Goal: Task Accomplishment & Management: Complete application form

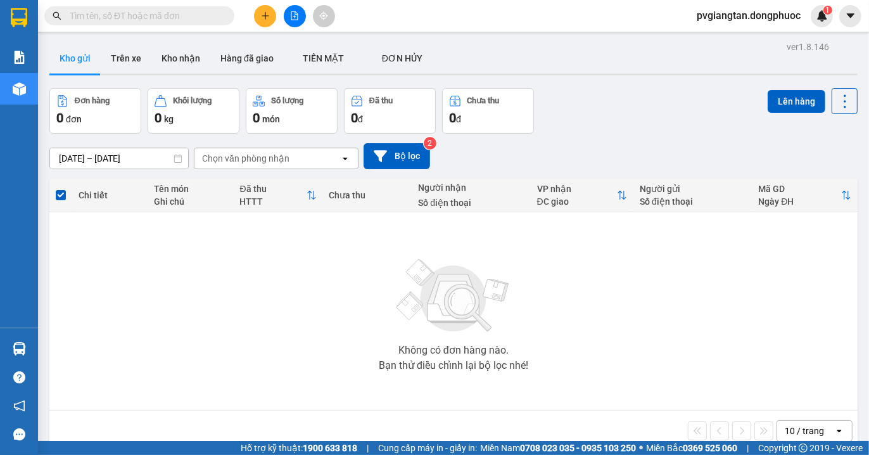
click at [259, 23] on button at bounding box center [265, 16] width 22 height 22
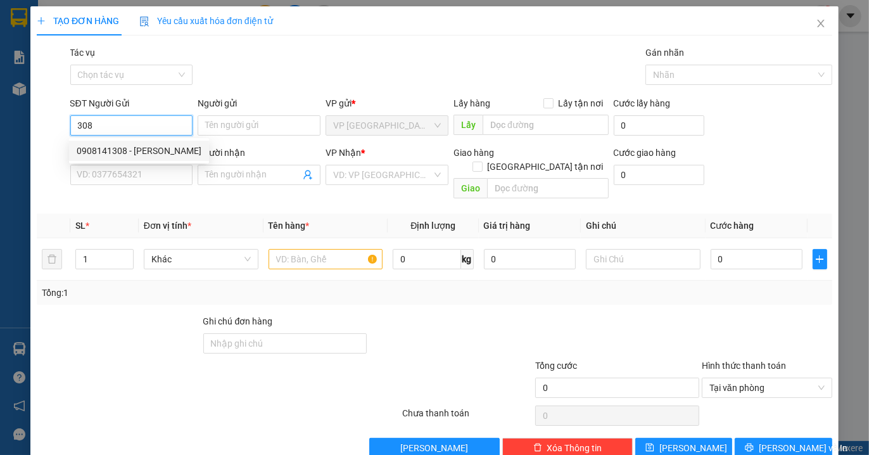
click at [146, 149] on div "0908141308 - [PERSON_NAME]" at bounding box center [139, 151] width 125 height 14
type input "0908141308"
type input "THANH"
type input "0976727289"
type input "VIET"
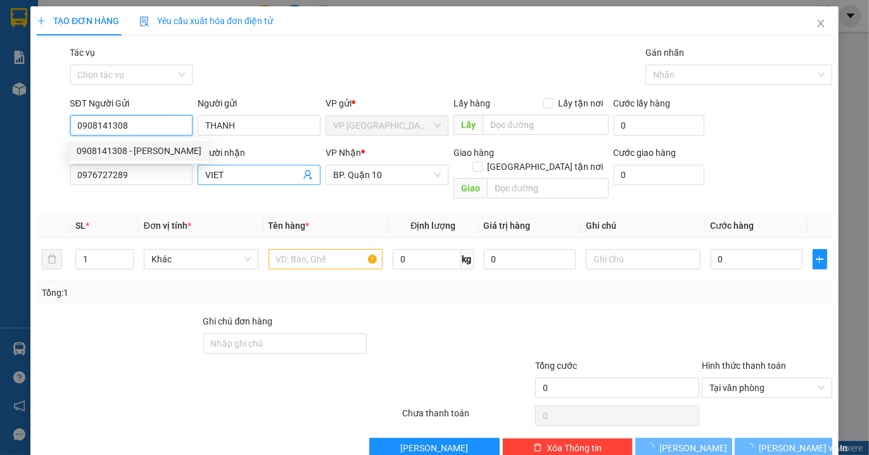
type input "30.000"
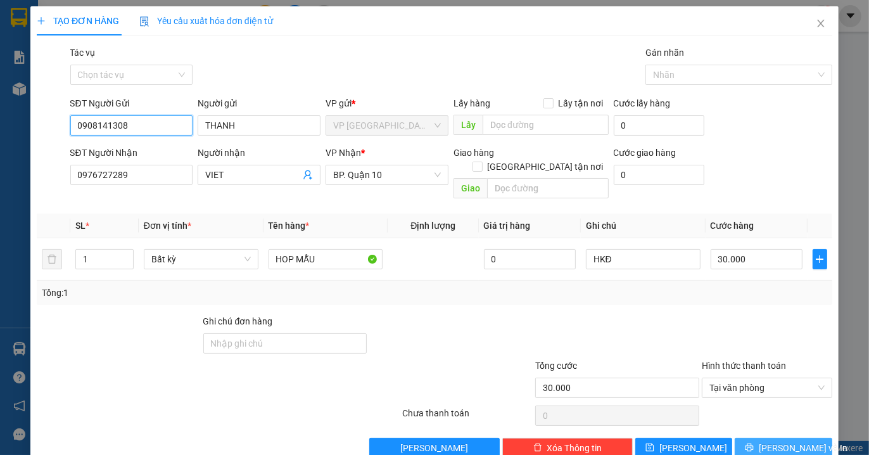
type input "0908141308"
click at [791, 441] on span "[PERSON_NAME] và In" at bounding box center [803, 448] width 89 height 14
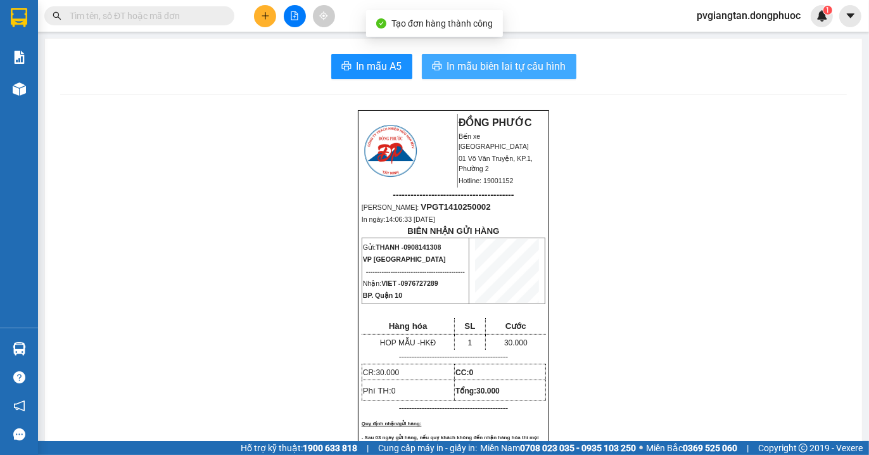
click at [456, 63] on span "In mẫu biên lai tự cấu hình" at bounding box center [506, 66] width 119 height 16
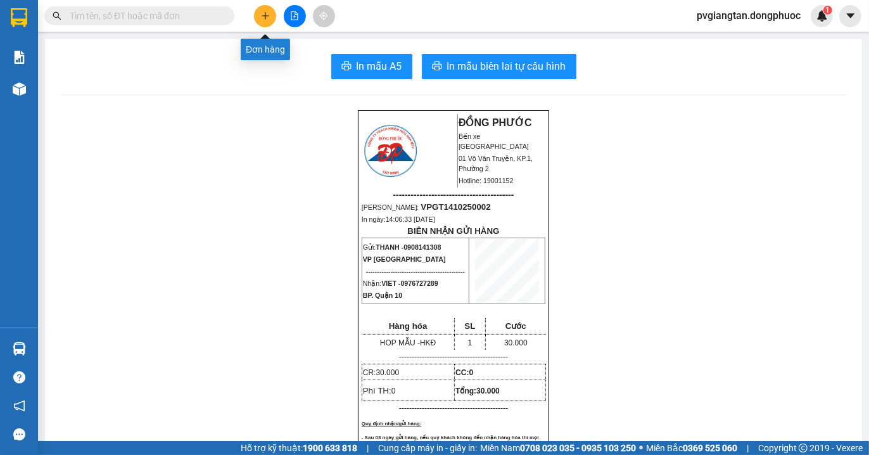
click at [262, 13] on icon "plus" at bounding box center [265, 15] width 9 height 9
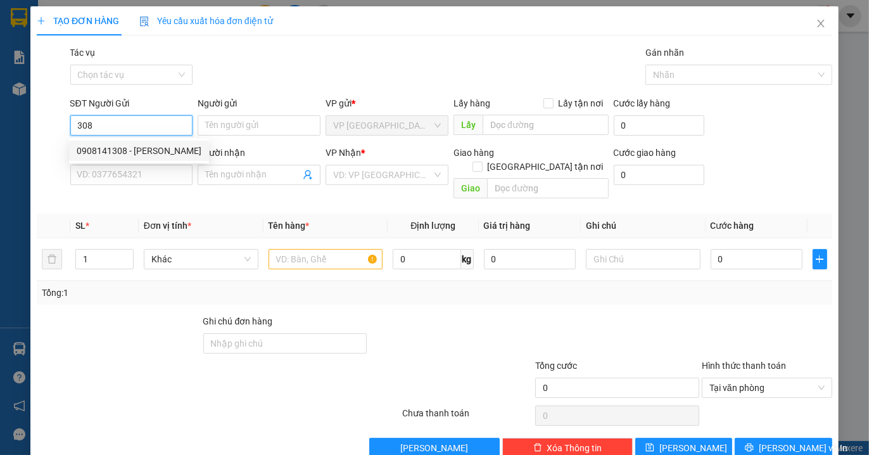
click at [166, 150] on div "0908141308 - [PERSON_NAME]" at bounding box center [139, 151] width 125 height 14
type input "0908141308"
type input "THANH"
type input "0976727289"
type input "VIET"
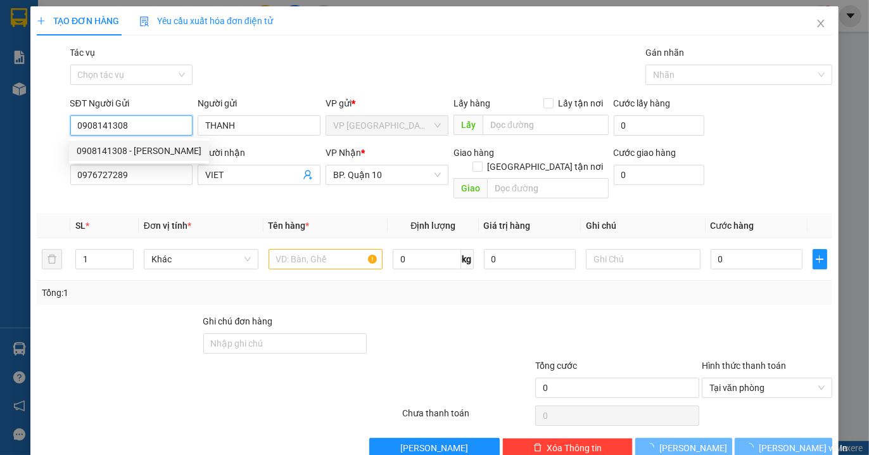
type input "30.000"
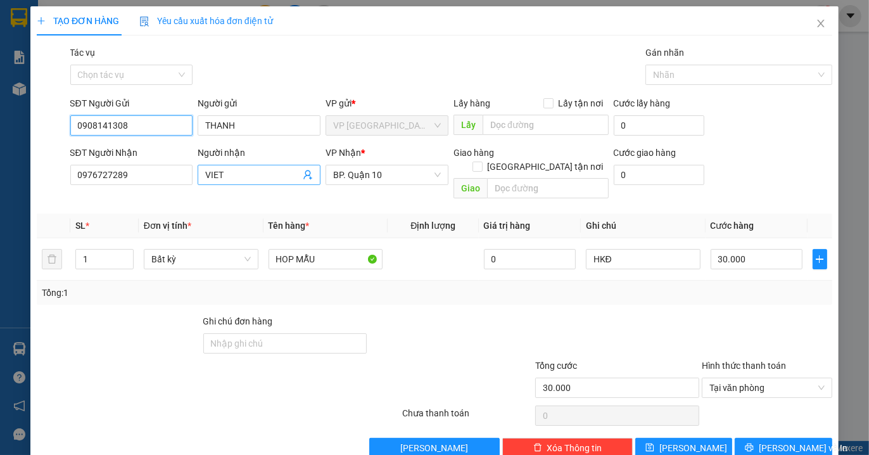
type input "0908141308"
click at [231, 171] on input "VIET" at bounding box center [252, 175] width 95 height 14
type input "V"
click at [144, 169] on input "0976727289" at bounding box center [131, 175] width 123 height 20
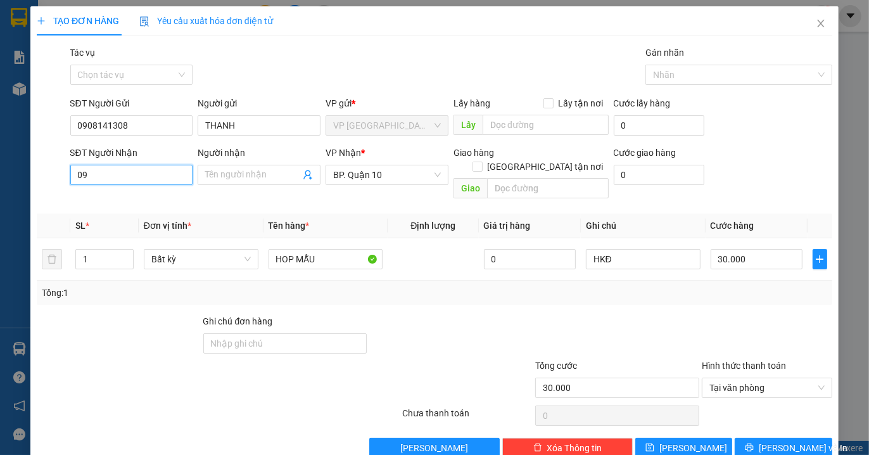
type input "0"
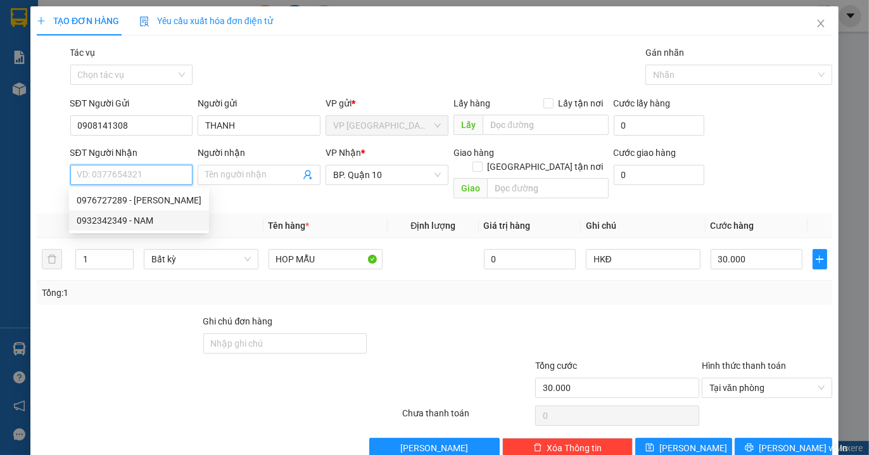
click at [152, 224] on div "0932342349 - NAM" at bounding box center [139, 221] width 125 height 14
type input "0932342349"
type input "NAM"
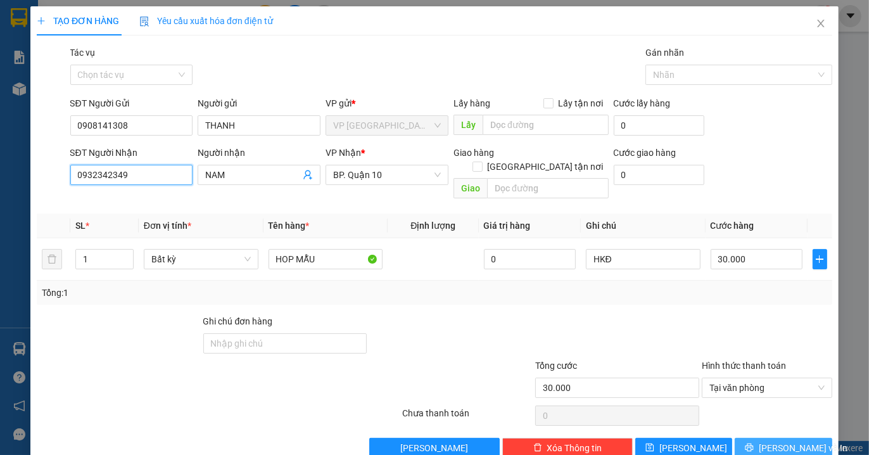
type input "0932342349"
click at [777, 441] on span "[PERSON_NAME] và In" at bounding box center [803, 448] width 89 height 14
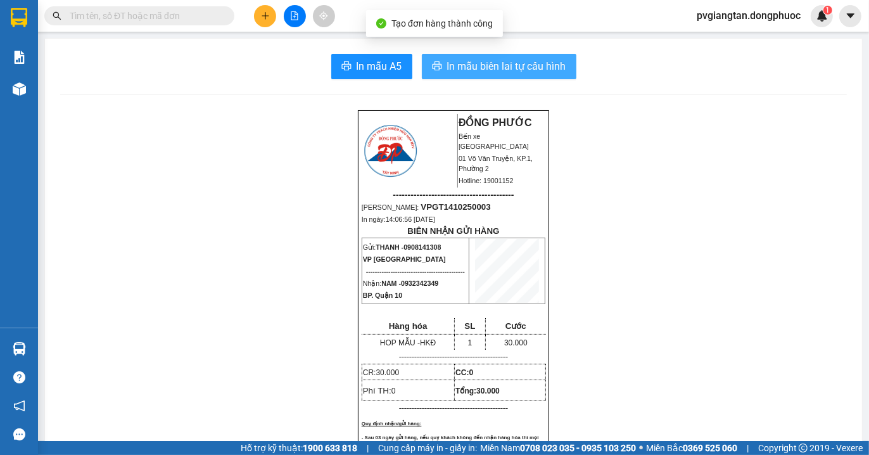
click at [492, 62] on span "In mẫu biên lai tự cấu hình" at bounding box center [506, 66] width 119 height 16
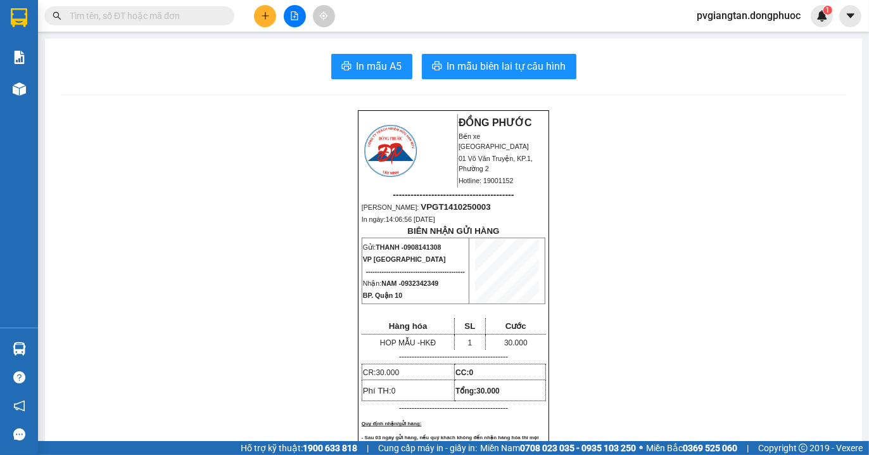
click at [266, 22] on button at bounding box center [265, 16] width 22 height 22
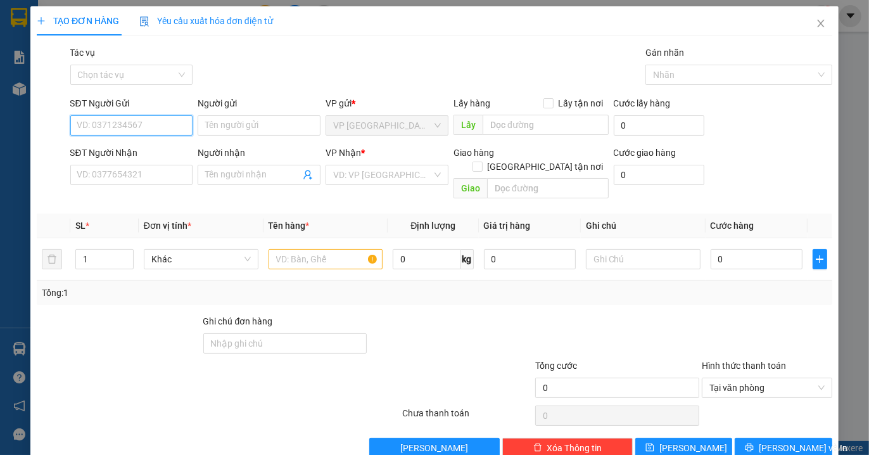
click at [179, 131] on input "SĐT Người Gửi" at bounding box center [131, 125] width 123 height 20
type input "6"
type input "4"
click at [75, 124] on input "457" at bounding box center [131, 125] width 123 height 20
type input "0983349457"
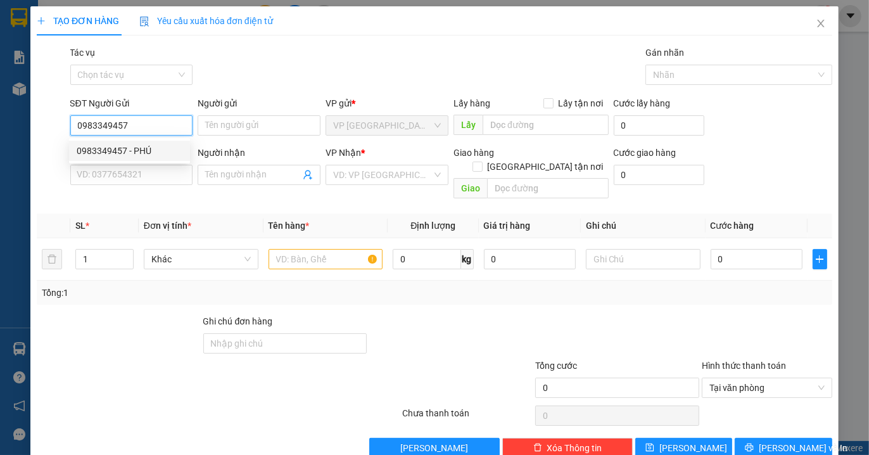
click at [156, 144] on div "0983349457 - PHÚ" at bounding box center [130, 151] width 106 height 14
type input "PHÚ"
type input "0386614459"
type input "CƯỜNG"
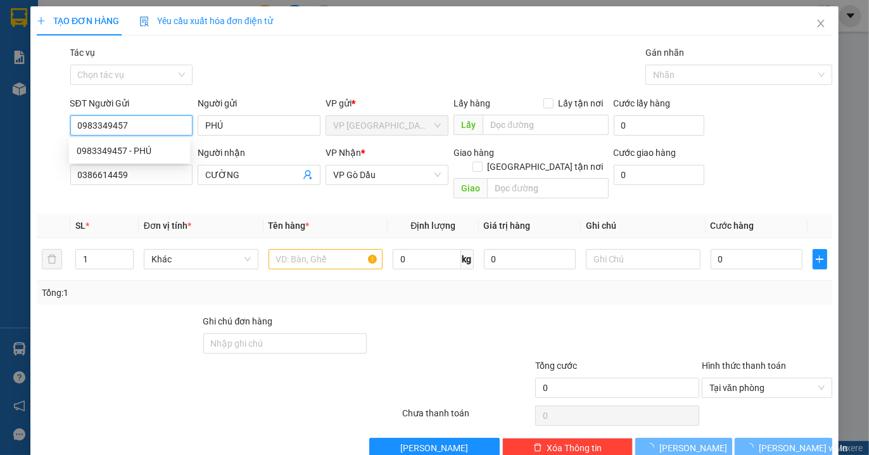
type input "20.000"
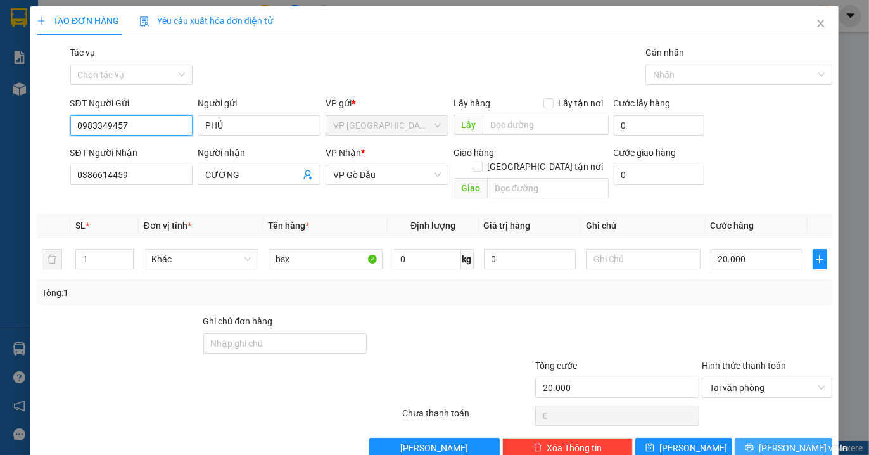
type input "0983349457"
click at [769, 441] on span "[PERSON_NAME] và In" at bounding box center [803, 448] width 89 height 14
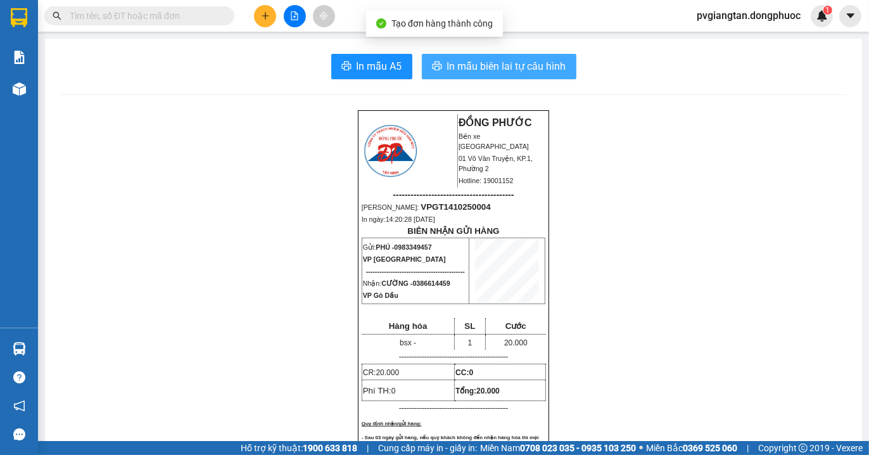
click at [497, 60] on span "In mẫu biên lai tự cấu hình" at bounding box center [506, 66] width 119 height 16
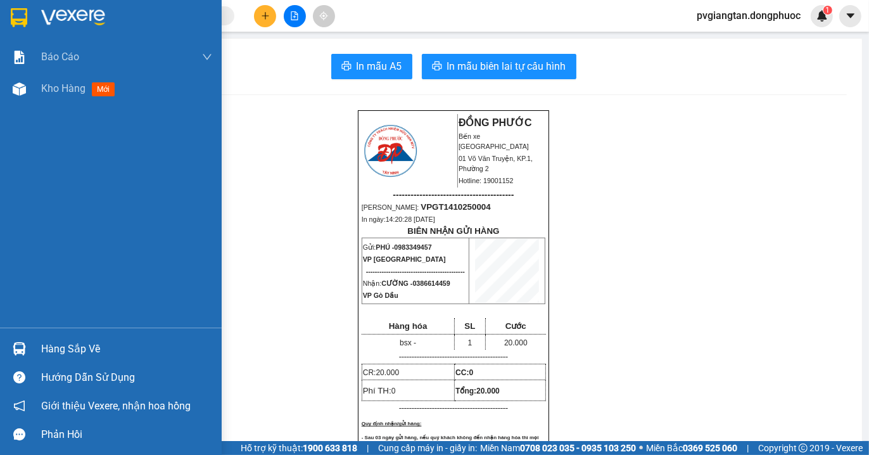
click at [16, 17] on img at bounding box center [19, 17] width 16 height 19
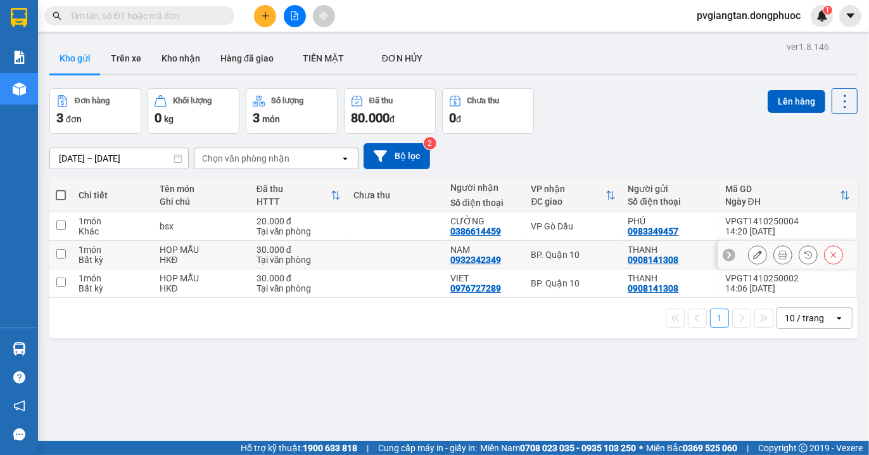
drag, startPoint x: 575, startPoint y: 252, endPoint x: 575, endPoint y: 266, distance: 13.9
click at [575, 253] on div "BP. Quận 10" at bounding box center [574, 255] width 84 height 10
checkbox input "true"
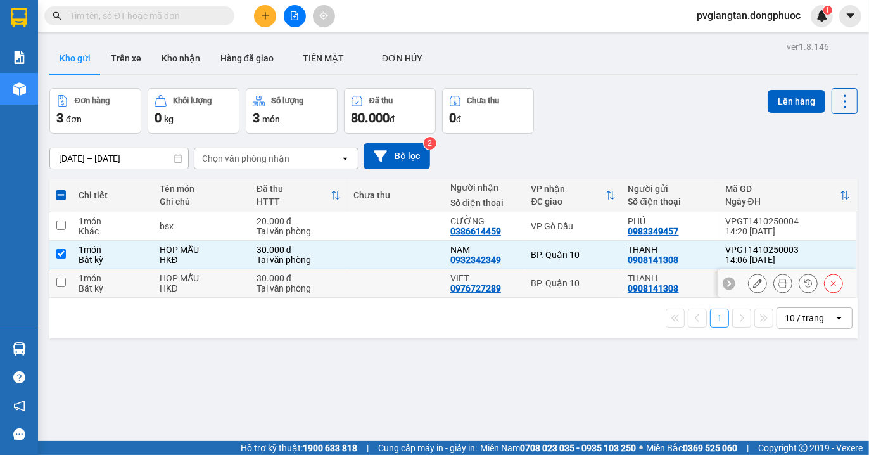
click at [573, 279] on div "BP. Quận 10" at bounding box center [574, 283] width 84 height 10
checkbox input "true"
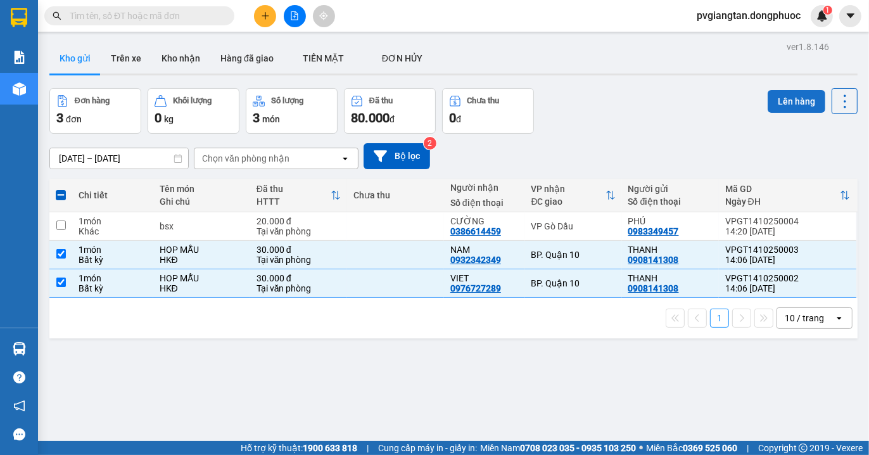
click at [797, 94] on button "Lên hàng" at bounding box center [797, 101] width 58 height 23
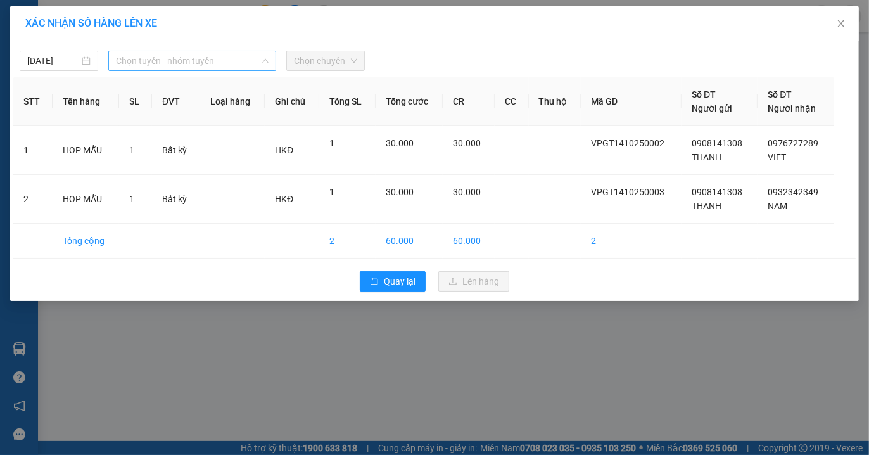
click at [236, 53] on span "Chọn tuyến - nhóm tuyến" at bounding box center [192, 60] width 153 height 19
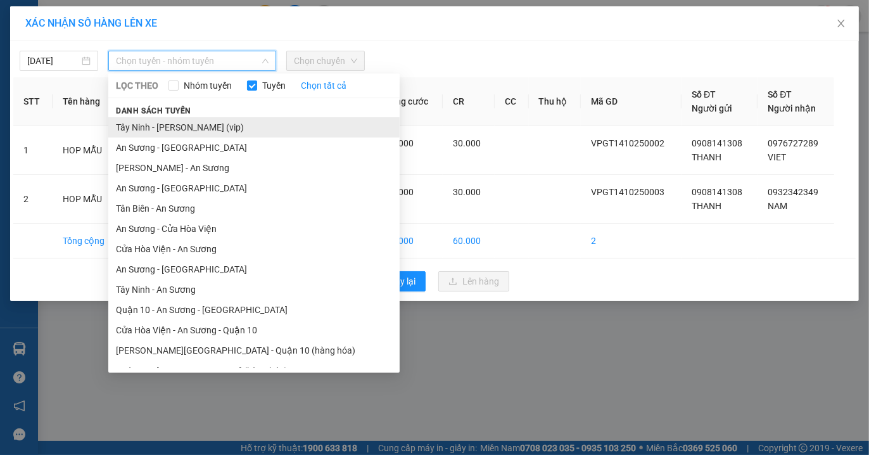
click at [181, 129] on li "Tây Ninh - [PERSON_NAME] (vip)" at bounding box center [253, 127] width 291 height 20
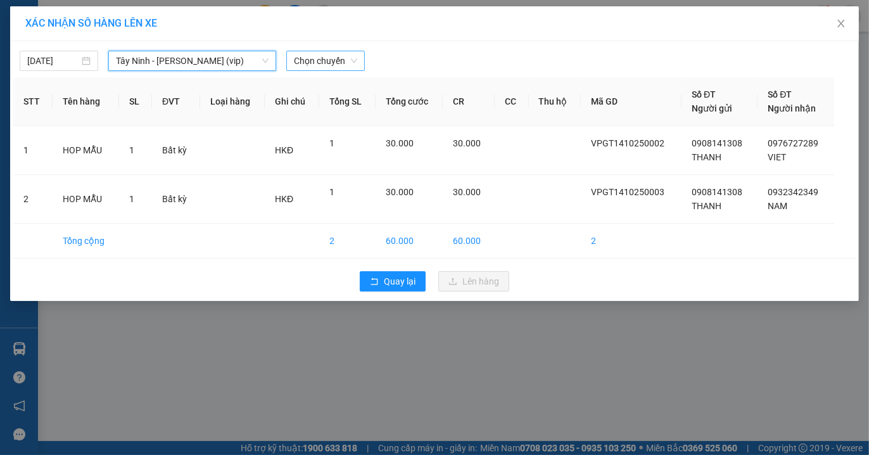
click at [319, 60] on span "Chọn chuyến" at bounding box center [325, 60] width 63 height 19
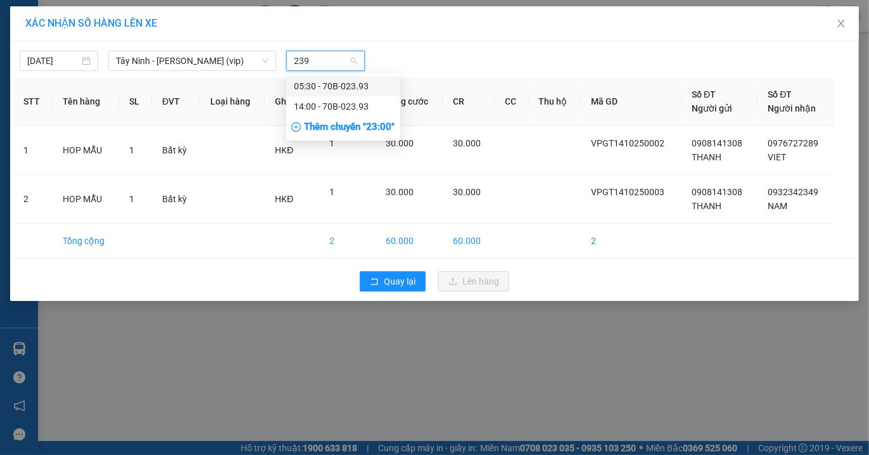
type input "2393"
click at [362, 110] on div "14:00 - 70B-023.93" at bounding box center [343, 106] width 99 height 14
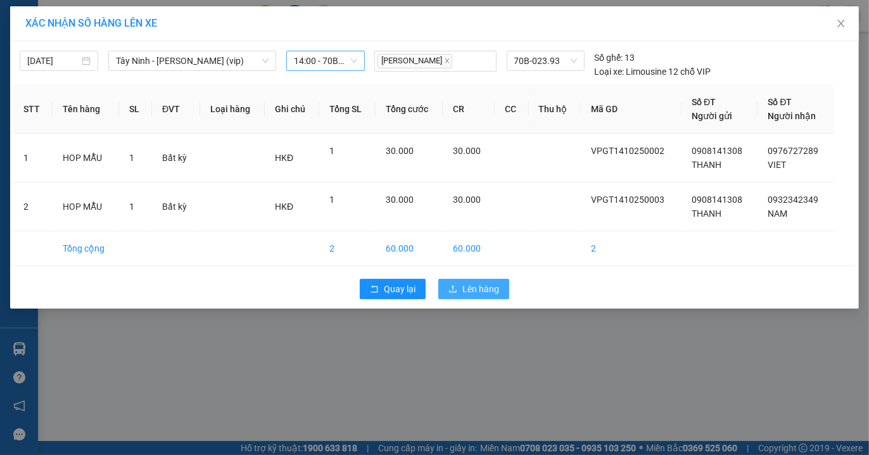
click at [482, 283] on span "Lên hàng" at bounding box center [481, 289] width 37 height 14
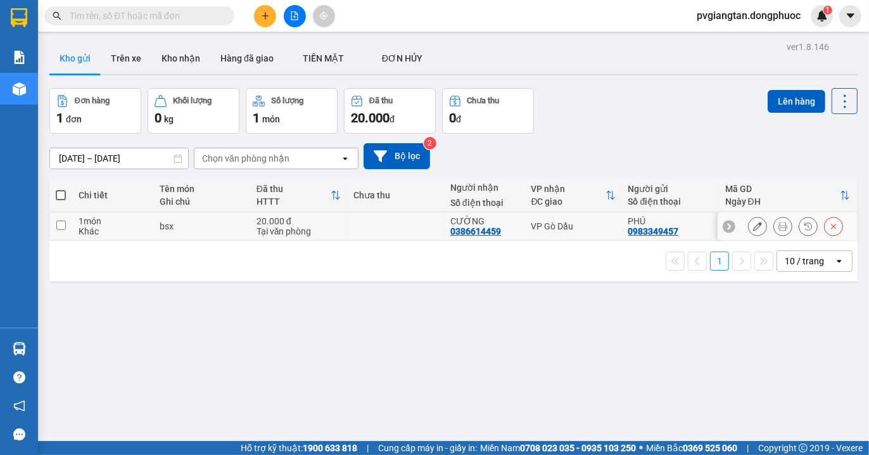
click at [525, 220] on td "VP Gò Dầu" at bounding box center [573, 226] width 97 height 29
checkbox input "true"
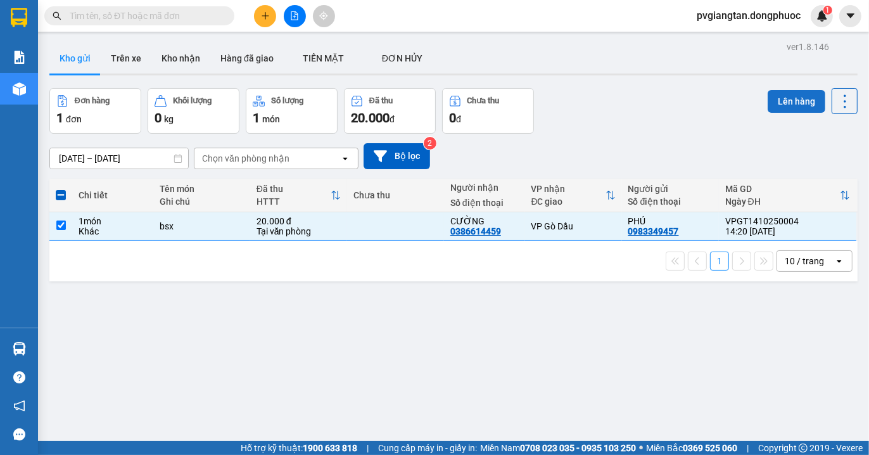
click at [774, 93] on button "Lên hàng" at bounding box center [797, 101] width 58 height 23
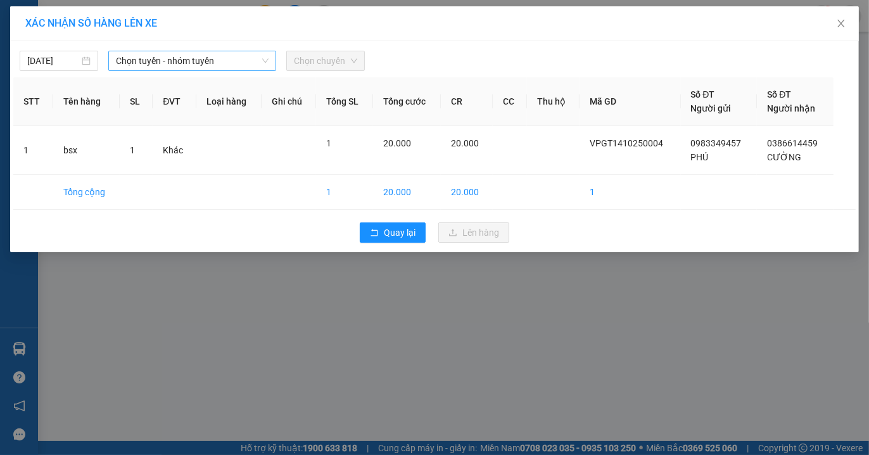
click at [167, 63] on span "Chọn tuyến - nhóm tuyến" at bounding box center [192, 60] width 153 height 19
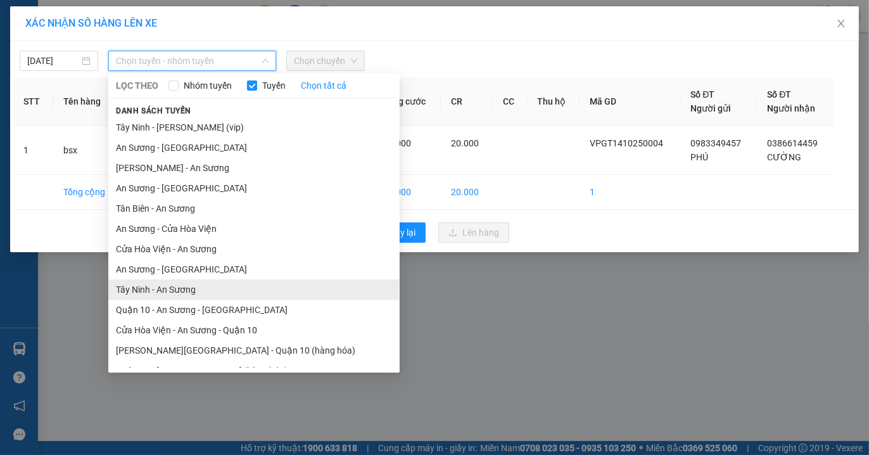
click at [169, 293] on li "Tây Ninh - An Sương" at bounding box center [253, 289] width 291 height 20
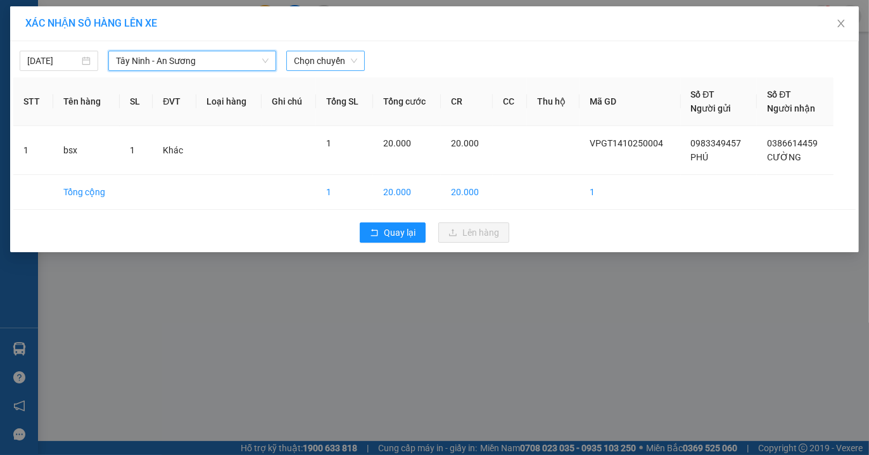
click at [340, 51] on span "Chọn chuyến" at bounding box center [325, 60] width 63 height 19
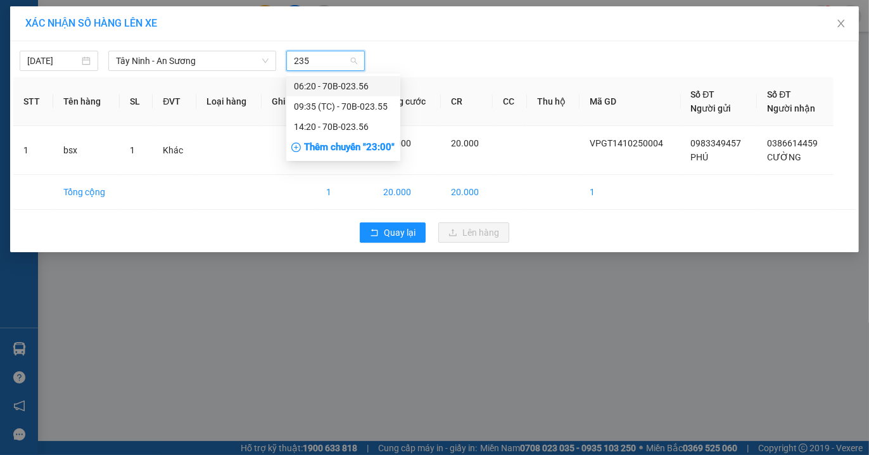
type input "2356"
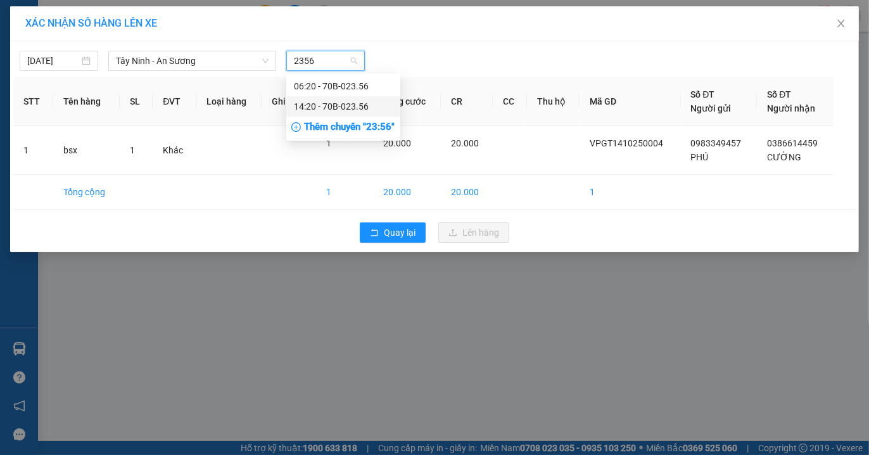
click at [337, 106] on div "14:20 - 70B-023.56" at bounding box center [343, 106] width 99 height 14
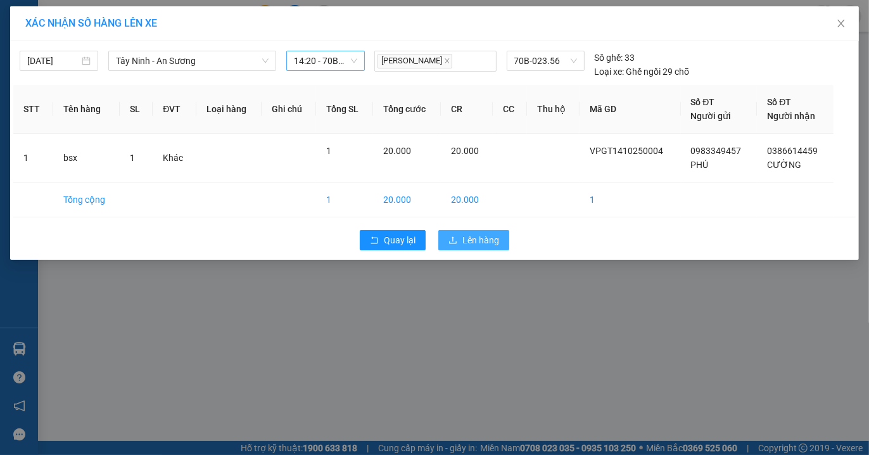
click at [480, 247] on span "Lên hàng" at bounding box center [481, 240] width 37 height 14
